Goal: Task Accomplishment & Management: Use online tool/utility

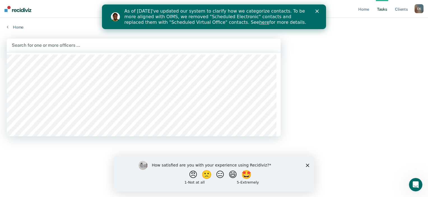
click at [113, 47] on div at bounding box center [144, 45] width 264 height 6
click at [86, 45] on div at bounding box center [144, 45] width 264 height 6
click at [68, 44] on div at bounding box center [144, 45] width 264 height 6
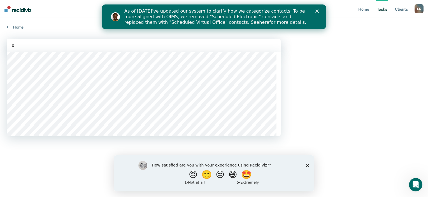
type input "oy"
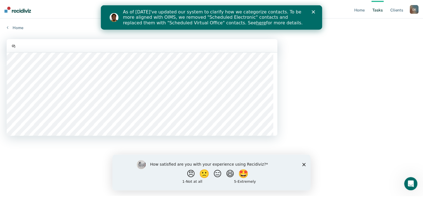
scroll to position [157, 0]
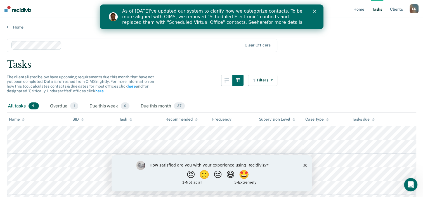
click at [305, 165] on polygon "Close survey" at bounding box center [304, 164] width 3 height 3
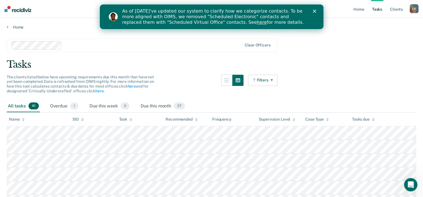
click at [266, 82] on button "Filters" at bounding box center [263, 80] width 30 height 11
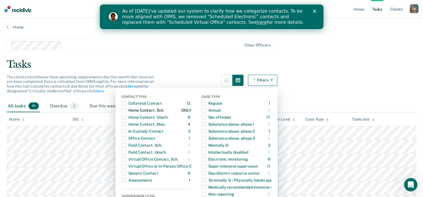
click at [126, 109] on span "button" at bounding box center [124, 110] width 4 height 4
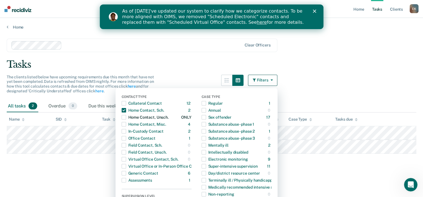
click at [126, 119] on span "button" at bounding box center [124, 117] width 4 height 4
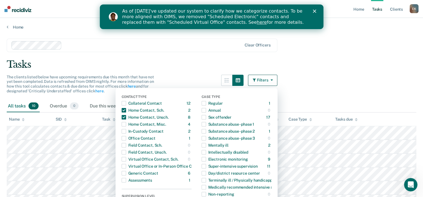
click at [315, 93] on main "Clear officers Tasks The clients listed below have upcoming requirements due th…" at bounding box center [211, 157] width 423 height 254
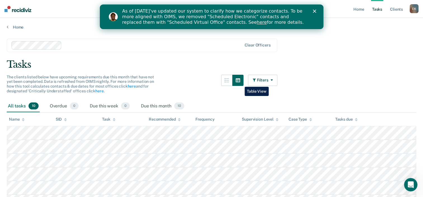
click at [241, 83] on button "button" at bounding box center [238, 80] width 11 height 11
click at [228, 77] on button "button" at bounding box center [226, 80] width 11 height 11
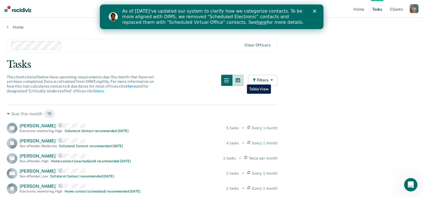
click at [243, 80] on button "button" at bounding box center [238, 80] width 11 height 11
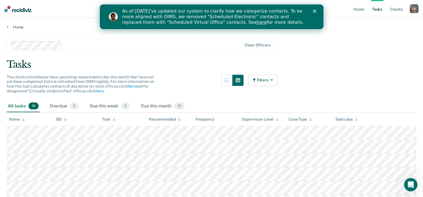
click at [263, 80] on button "Filters" at bounding box center [263, 80] width 30 height 11
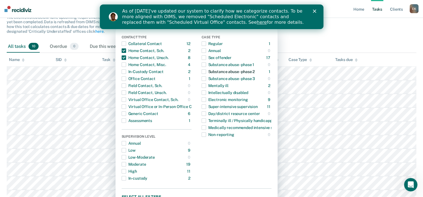
scroll to position [67, 0]
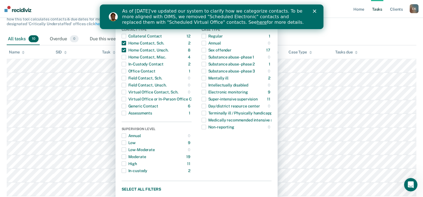
click at [369, 24] on main "Clear officers Tasks The clients listed below have upcoming requirements due th…" at bounding box center [211, 89] width 423 height 254
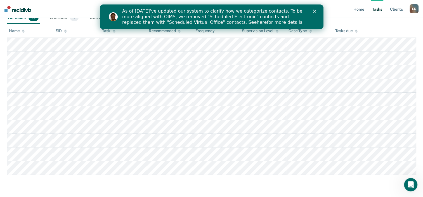
scroll to position [0, 0]
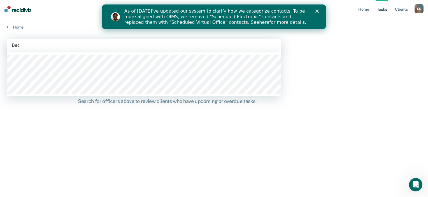
type input "Beck"
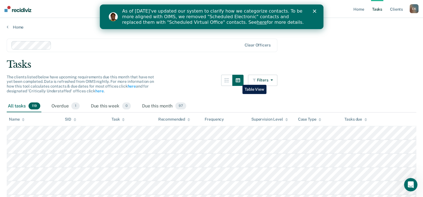
click at [238, 81] on icon "button" at bounding box center [238, 80] width 4 height 4
click at [228, 81] on icon "button" at bounding box center [227, 80] width 4 height 4
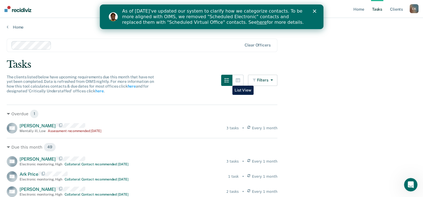
click at [228, 81] on icon "button" at bounding box center [227, 80] width 4 height 4
click at [238, 81] on button "button" at bounding box center [238, 80] width 11 height 11
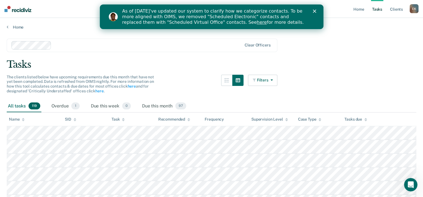
click at [264, 78] on button "Filters" at bounding box center [263, 80] width 30 height 11
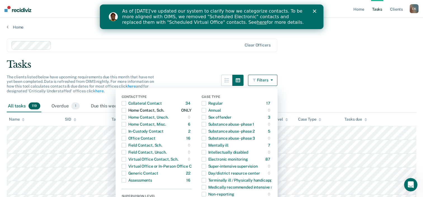
click at [125, 110] on span "button" at bounding box center [124, 110] width 4 height 4
click at [126, 117] on span "button" at bounding box center [124, 117] width 4 height 4
click at [126, 119] on span "button" at bounding box center [124, 117] width 4 height 4
click at [125, 111] on span "button" at bounding box center [124, 110] width 4 height 4
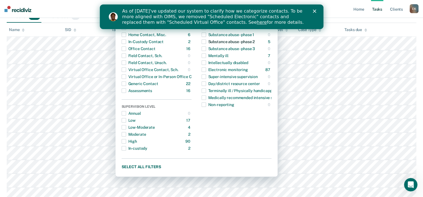
scroll to position [104, 0]
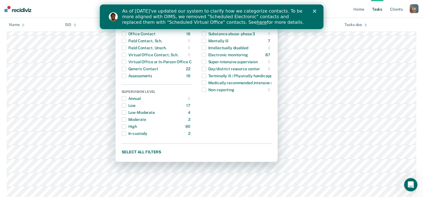
click at [340, 11] on nav "Home Tasks Client s Emmanuel Kwofie E K Profile How it works Log Out" at bounding box center [211, 9] width 423 height 18
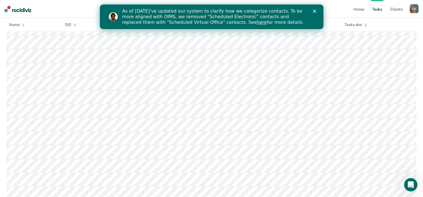
click at [316, 10] on div "Close" at bounding box center [316, 11] width 6 height 3
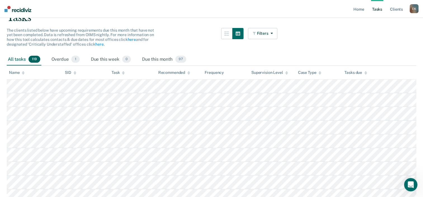
scroll to position [45, 0]
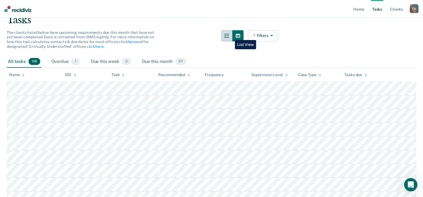
click at [229, 36] on icon "button" at bounding box center [227, 36] width 4 height 4
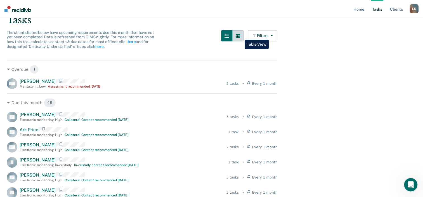
click at [240, 36] on icon "button" at bounding box center [238, 36] width 4 height 4
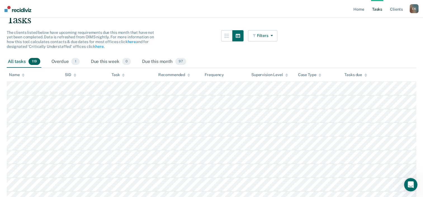
click at [268, 35] on button "Filters" at bounding box center [263, 35] width 30 height 11
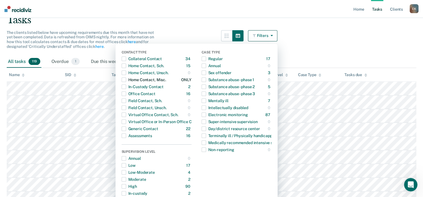
click at [126, 81] on span "button" at bounding box center [124, 80] width 4 height 4
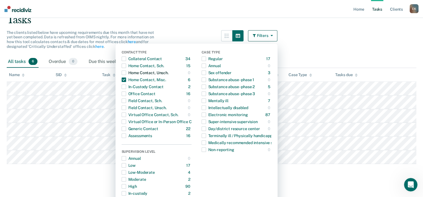
click at [126, 74] on span "button" at bounding box center [124, 73] width 4 height 4
click at [126, 79] on span "button" at bounding box center [124, 80] width 4 height 4
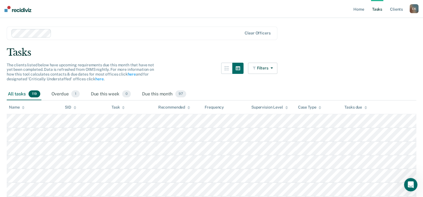
scroll to position [0, 0]
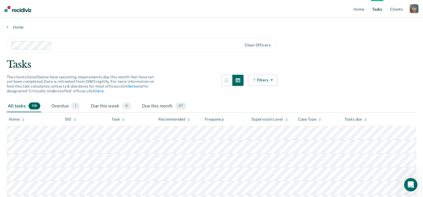
click at [257, 81] on icon "button" at bounding box center [255, 80] width 4 height 4
